Goal: Task Accomplishment & Management: Manage account settings

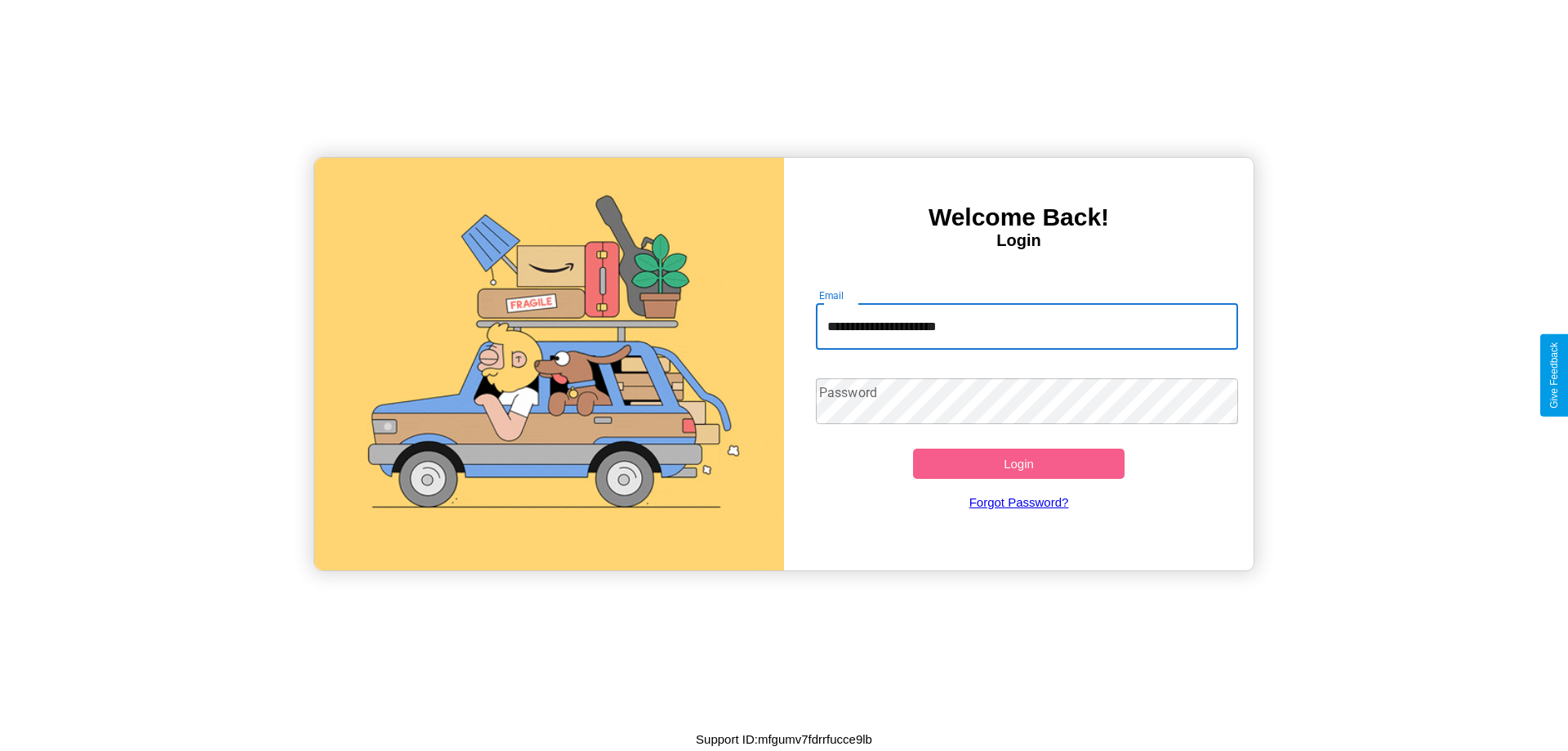
type input "**********"
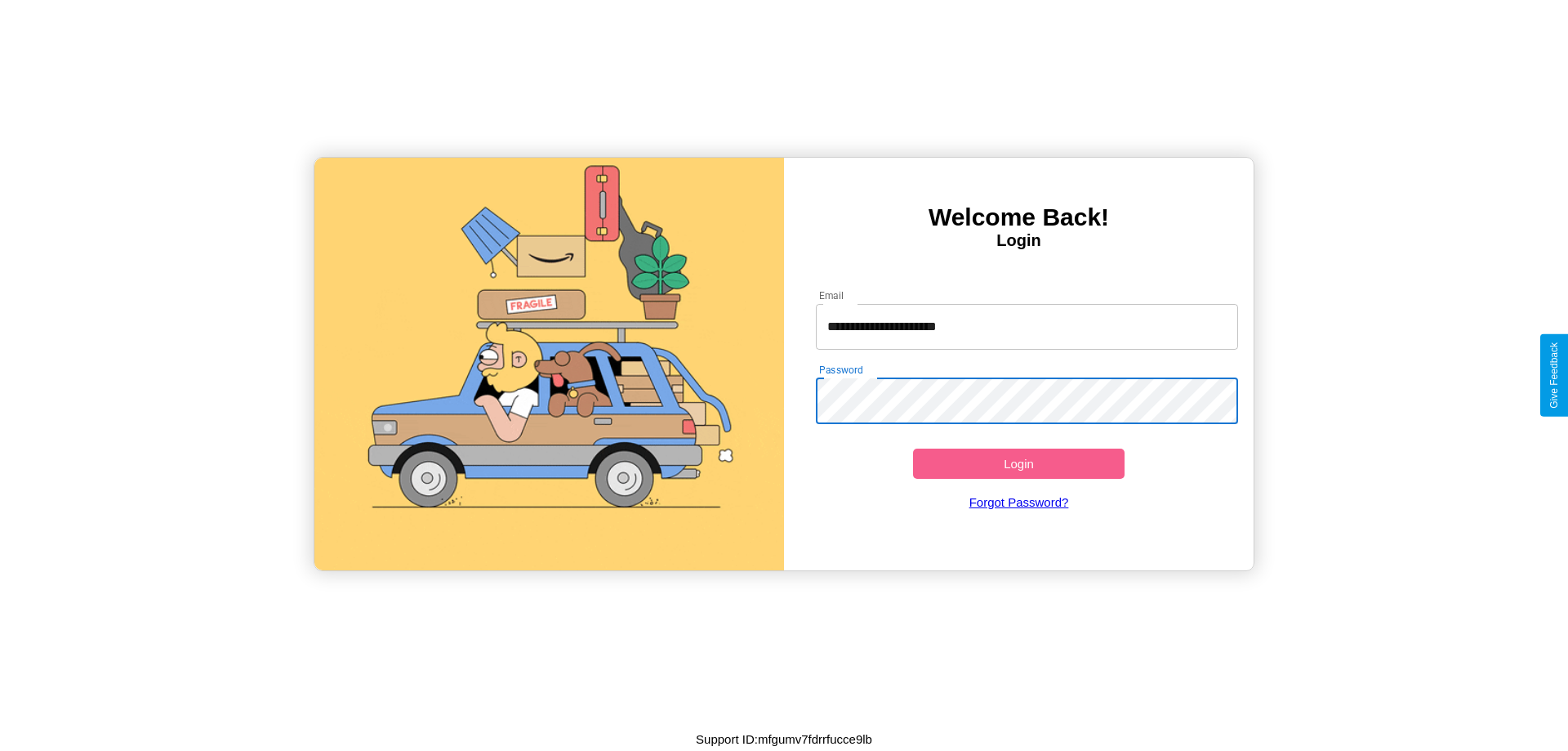
click at [1018, 464] on button "Login" at bounding box center [1019, 464] width 212 height 30
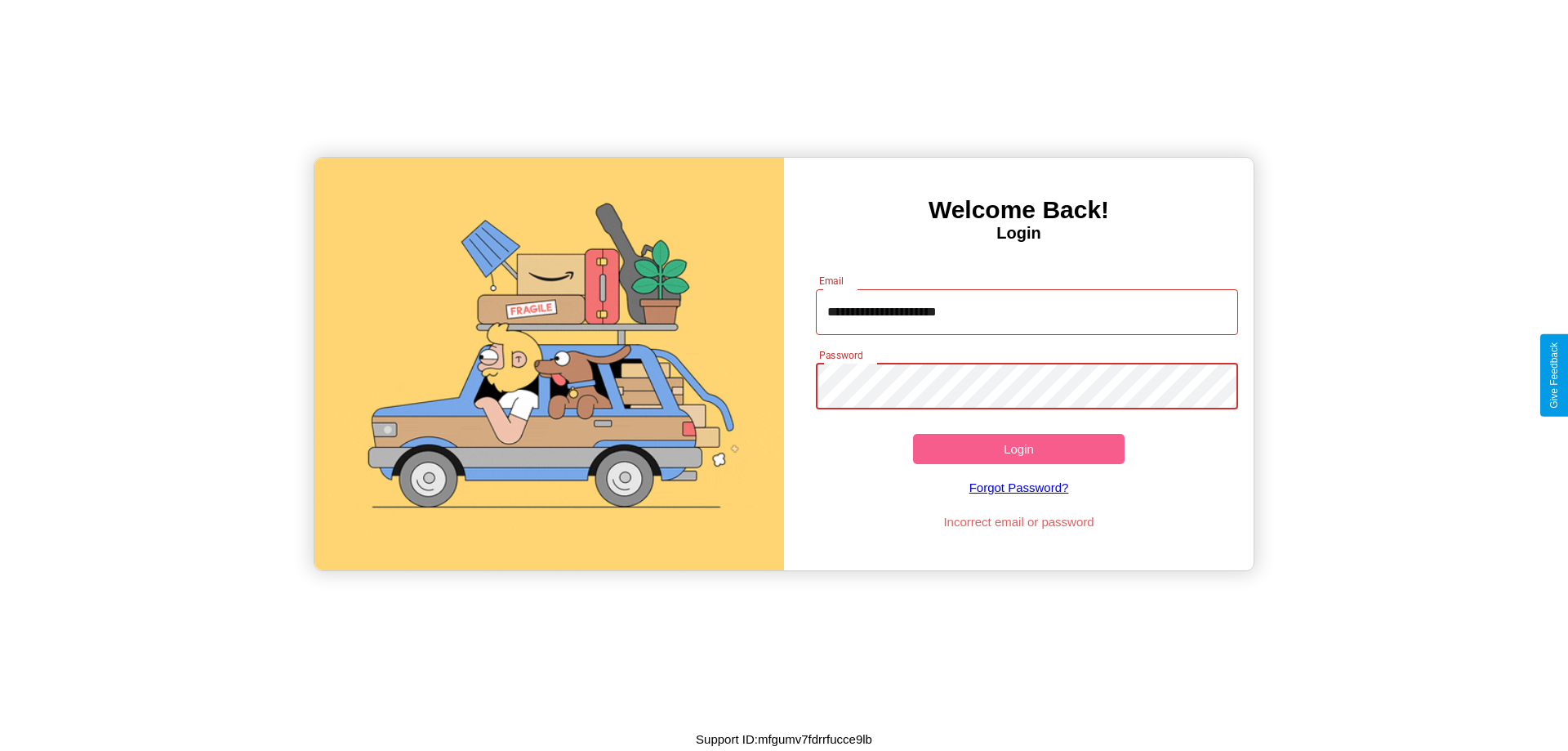
click at [1018, 448] on button "Login" at bounding box center [1019, 449] width 212 height 30
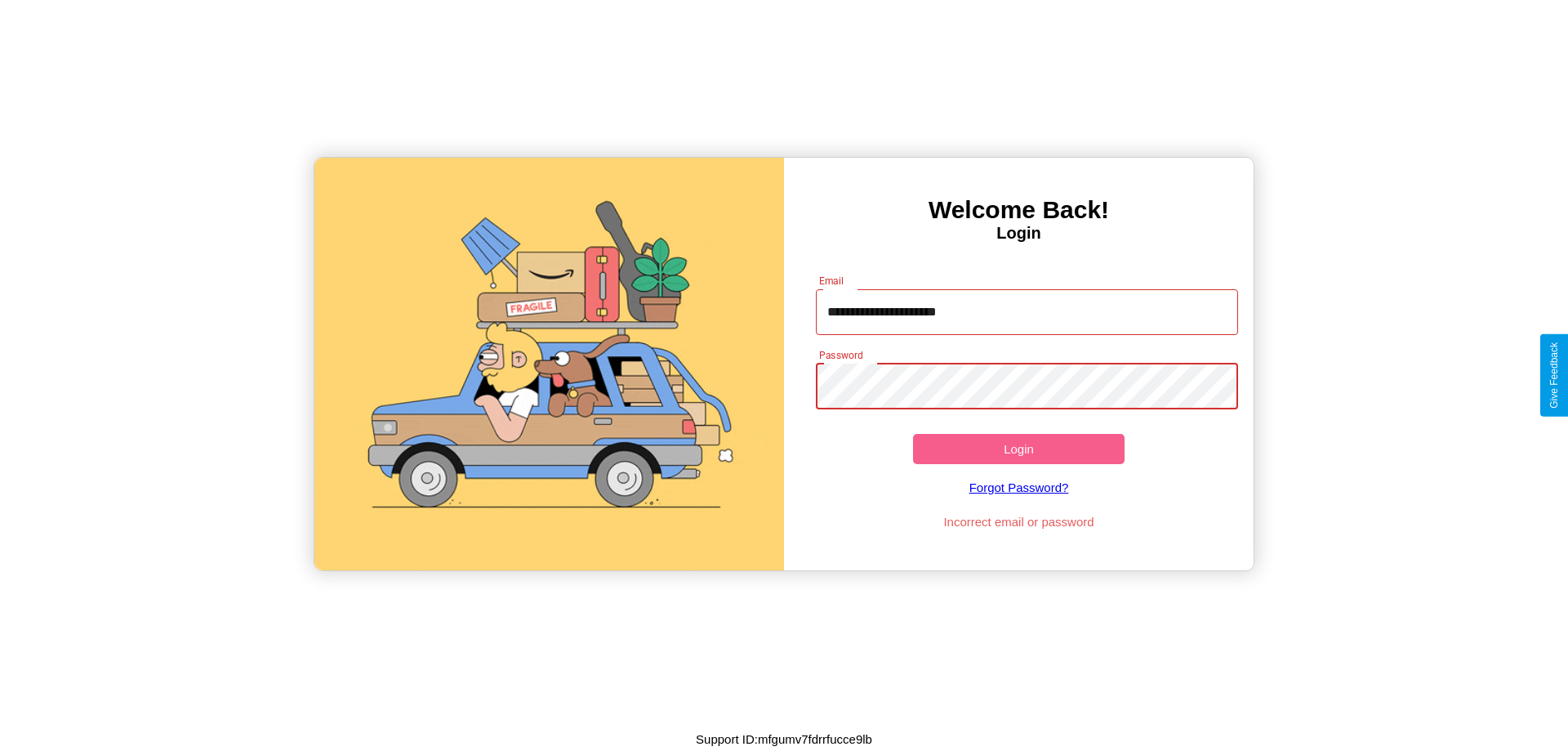
click at [1018, 448] on button "Login" at bounding box center [1019, 449] width 212 height 30
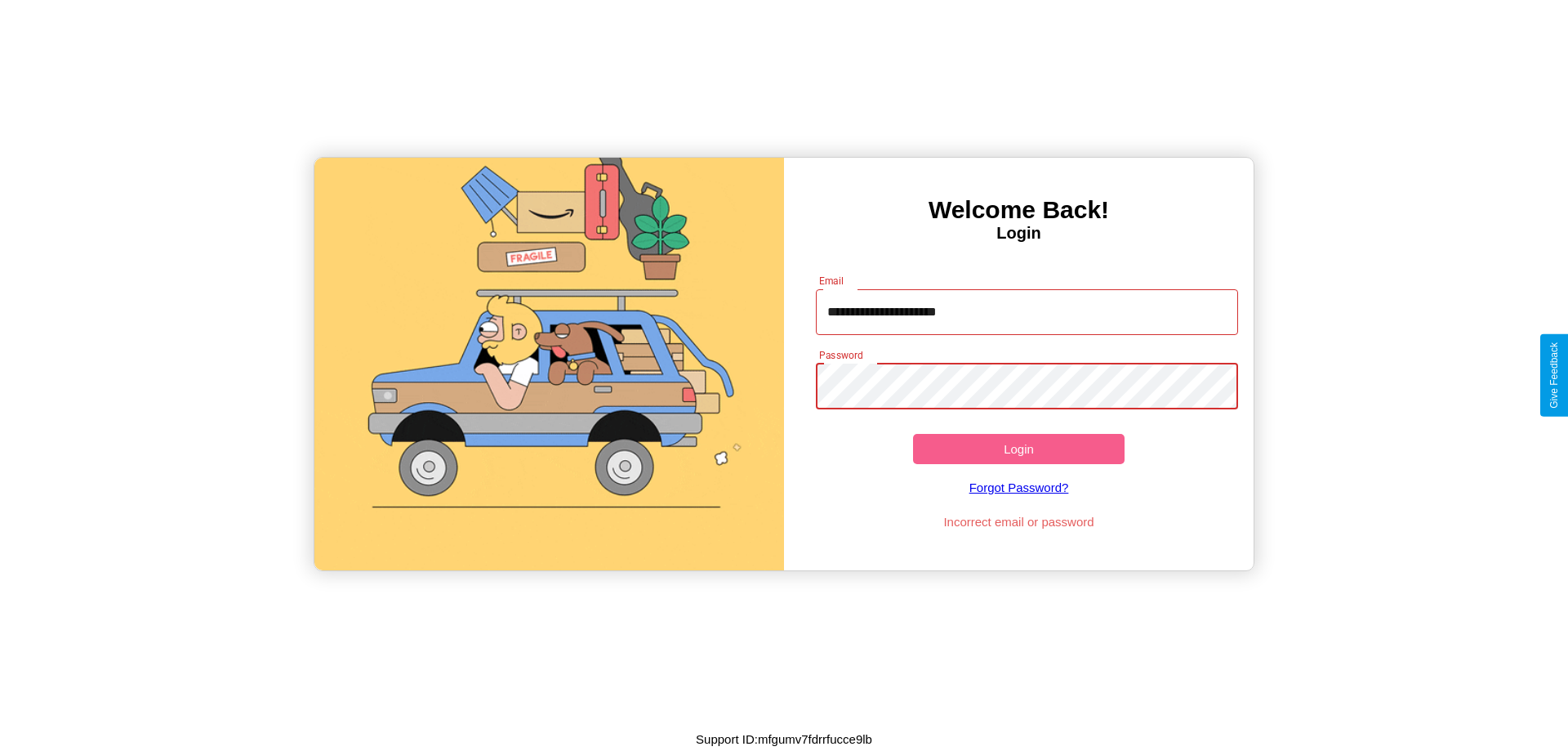
click at [1018, 448] on button "Login" at bounding box center [1019, 449] width 212 height 30
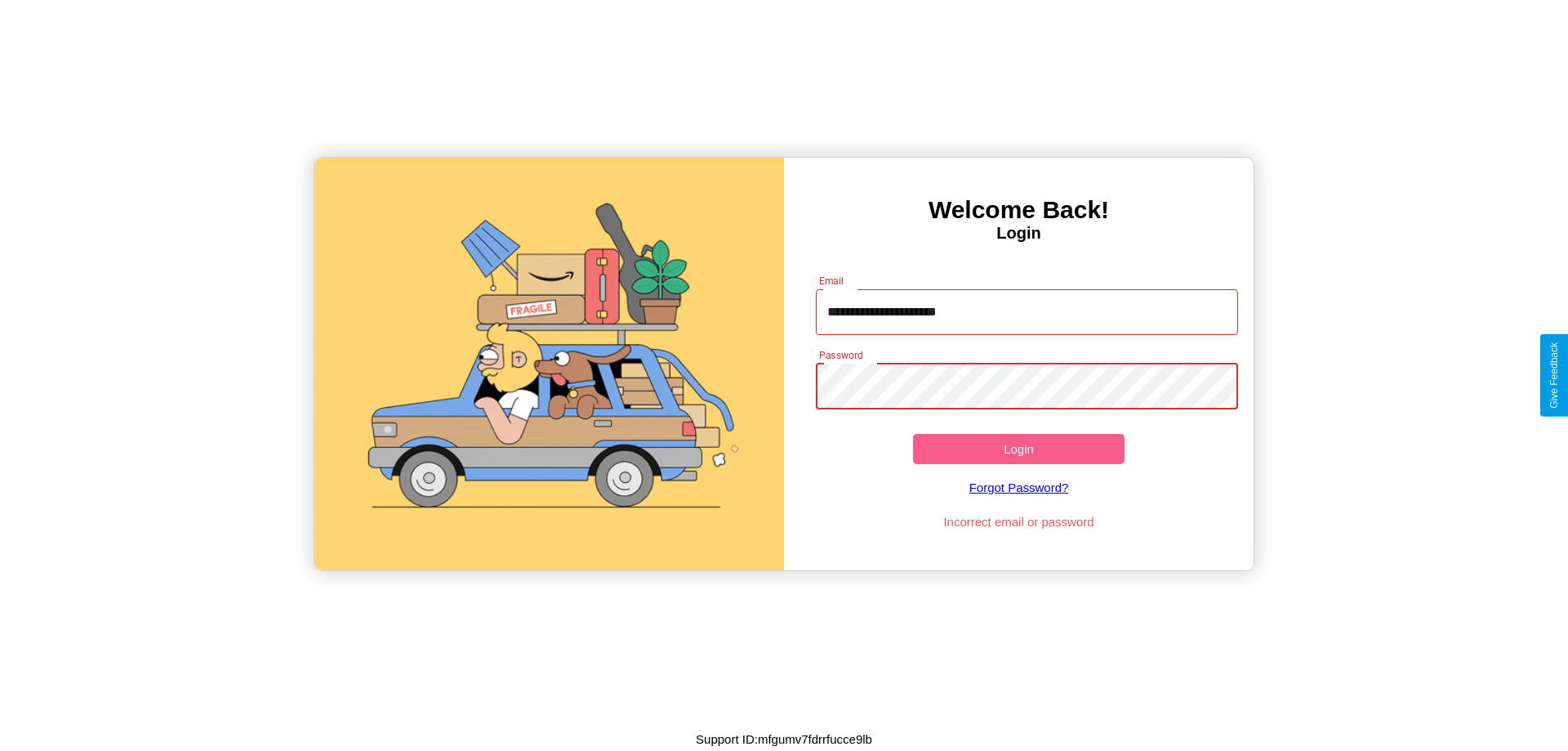
click at [1018, 448] on button "Login" at bounding box center [1019, 449] width 212 height 30
